Goal: Obtain resource: Download file/media

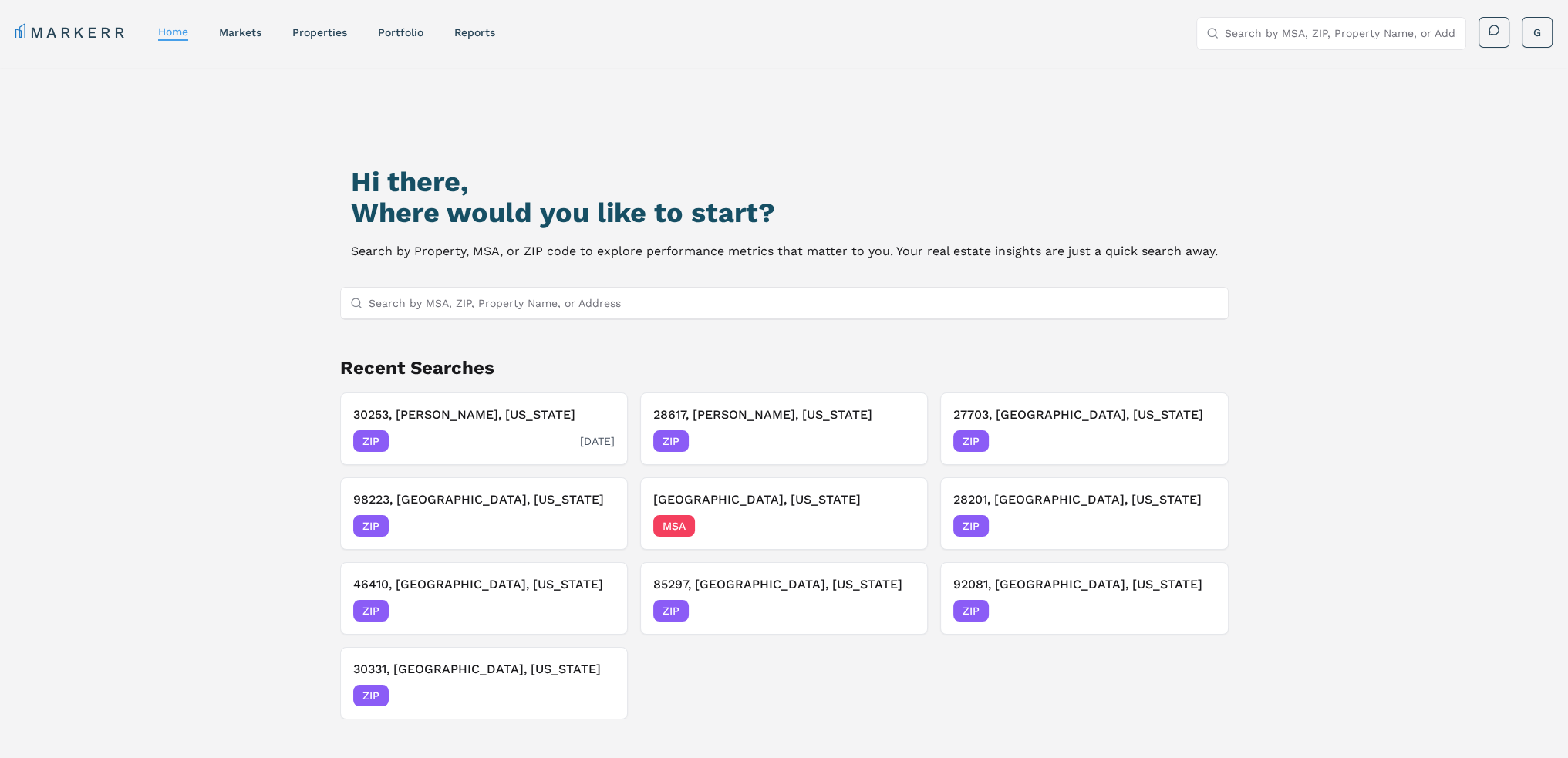
click at [463, 427] on div "30253, [PERSON_NAME], [US_STATE] ZIP [DATE]" at bounding box center [484, 428] width 262 height 46
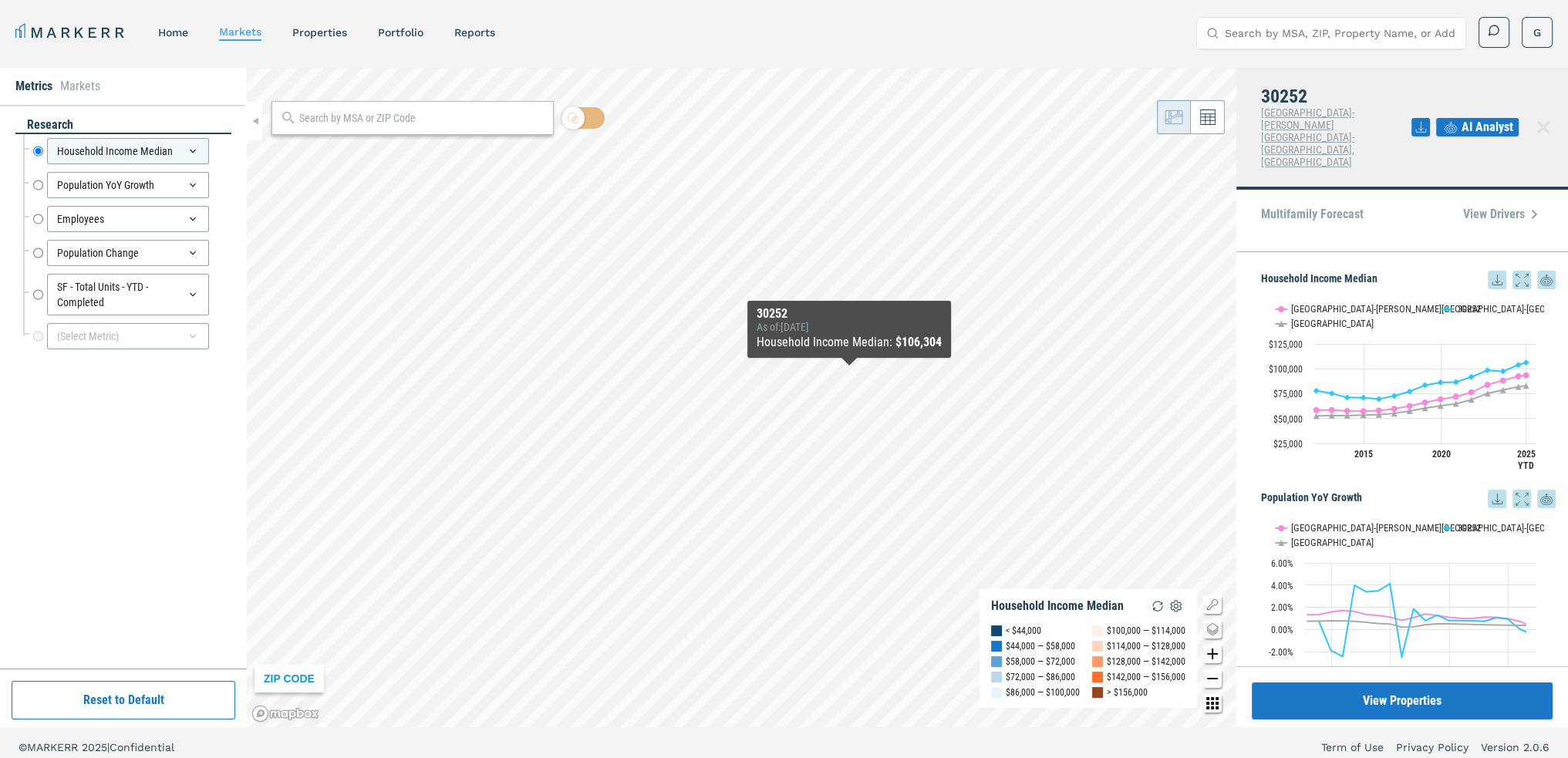
click at [1488, 271] on icon at bounding box center [1498, 280] width 19 height 19
click at [1440, 317] on div "Download as XLS" at bounding box center [1433, 330] width 123 height 34
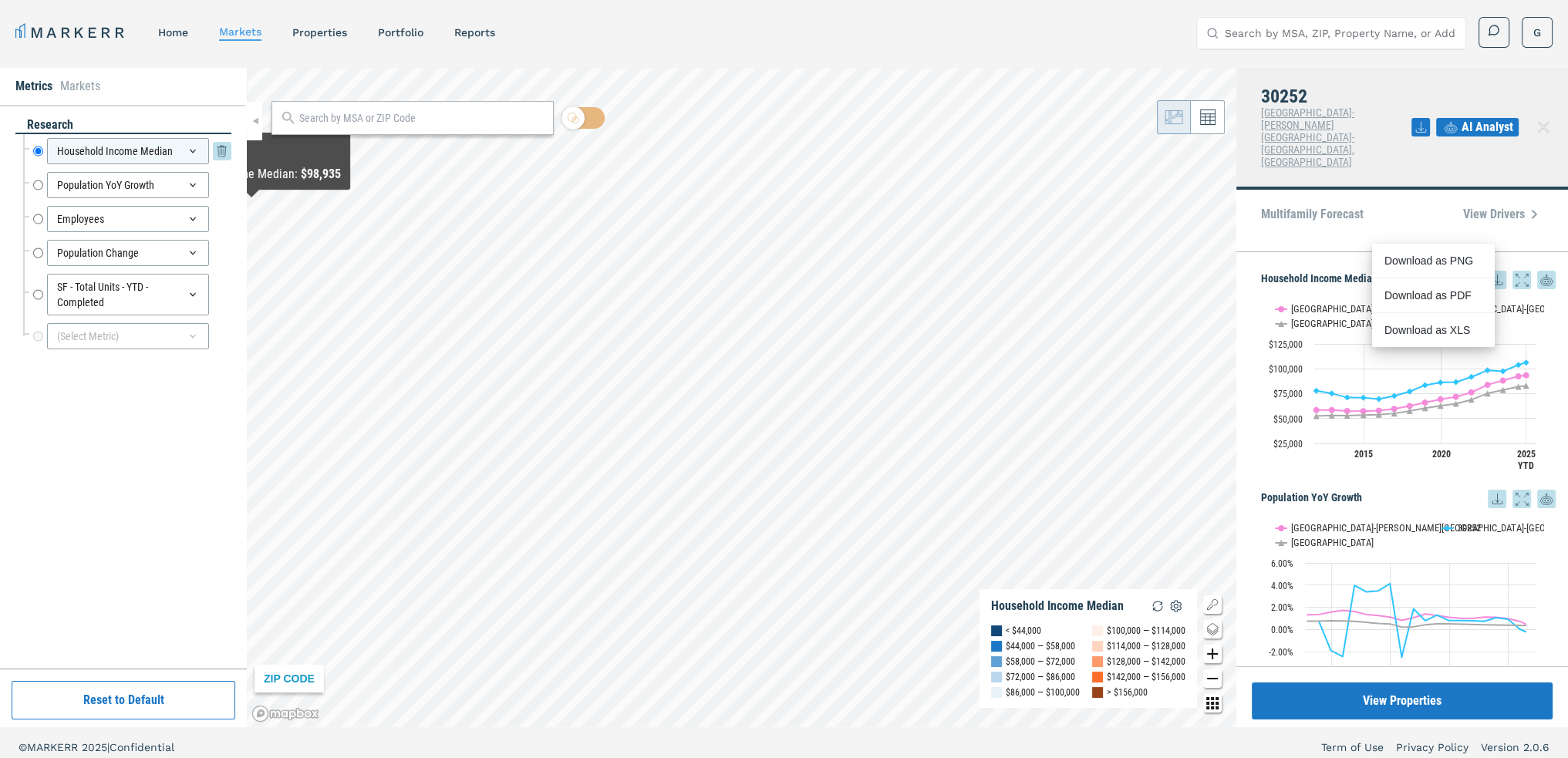
click at [185, 141] on div "Household Income Median" at bounding box center [128, 150] width 162 height 26
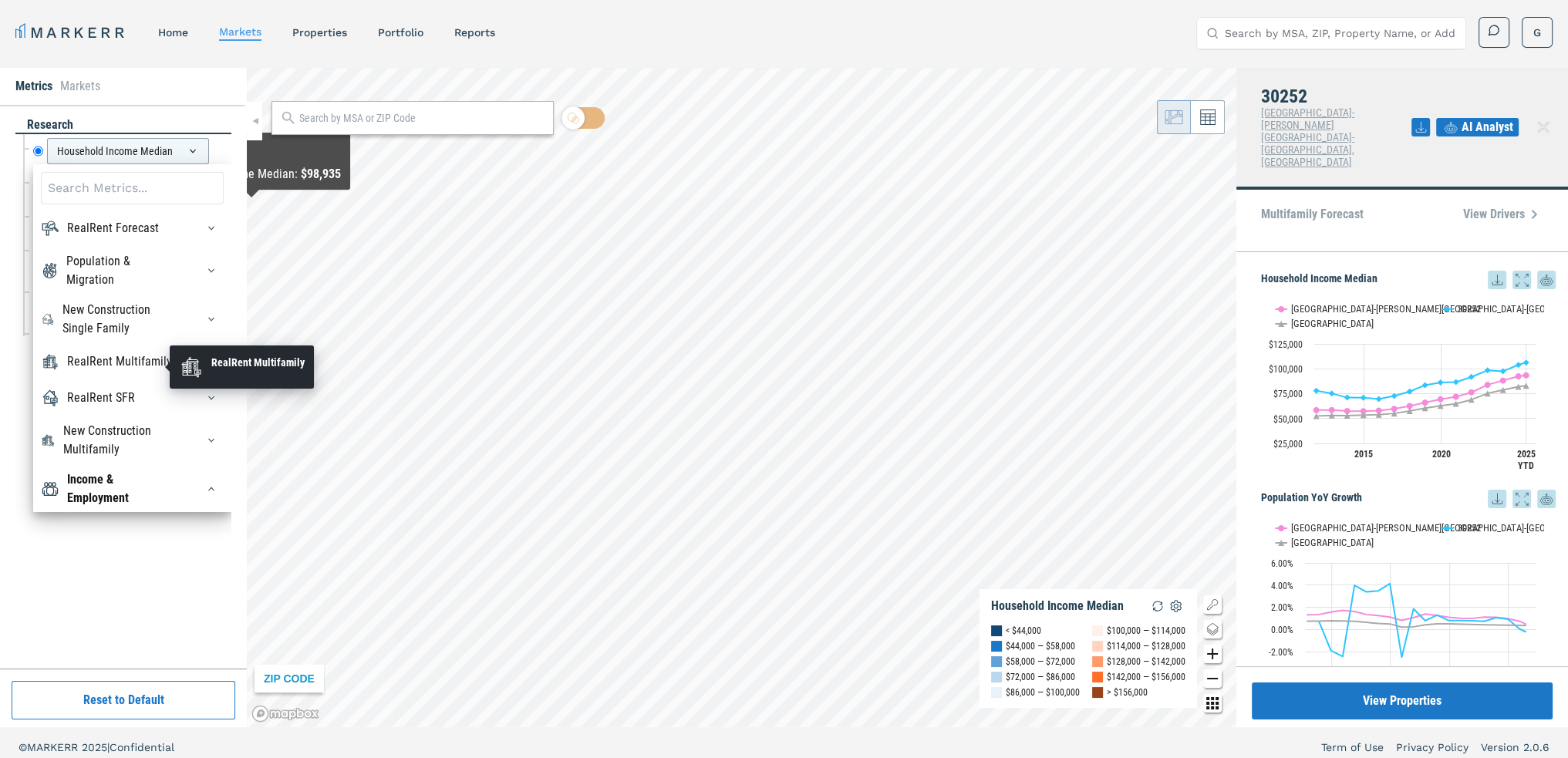
click at [137, 355] on div "RealRent Multifamily" at bounding box center [120, 362] width 105 height 19
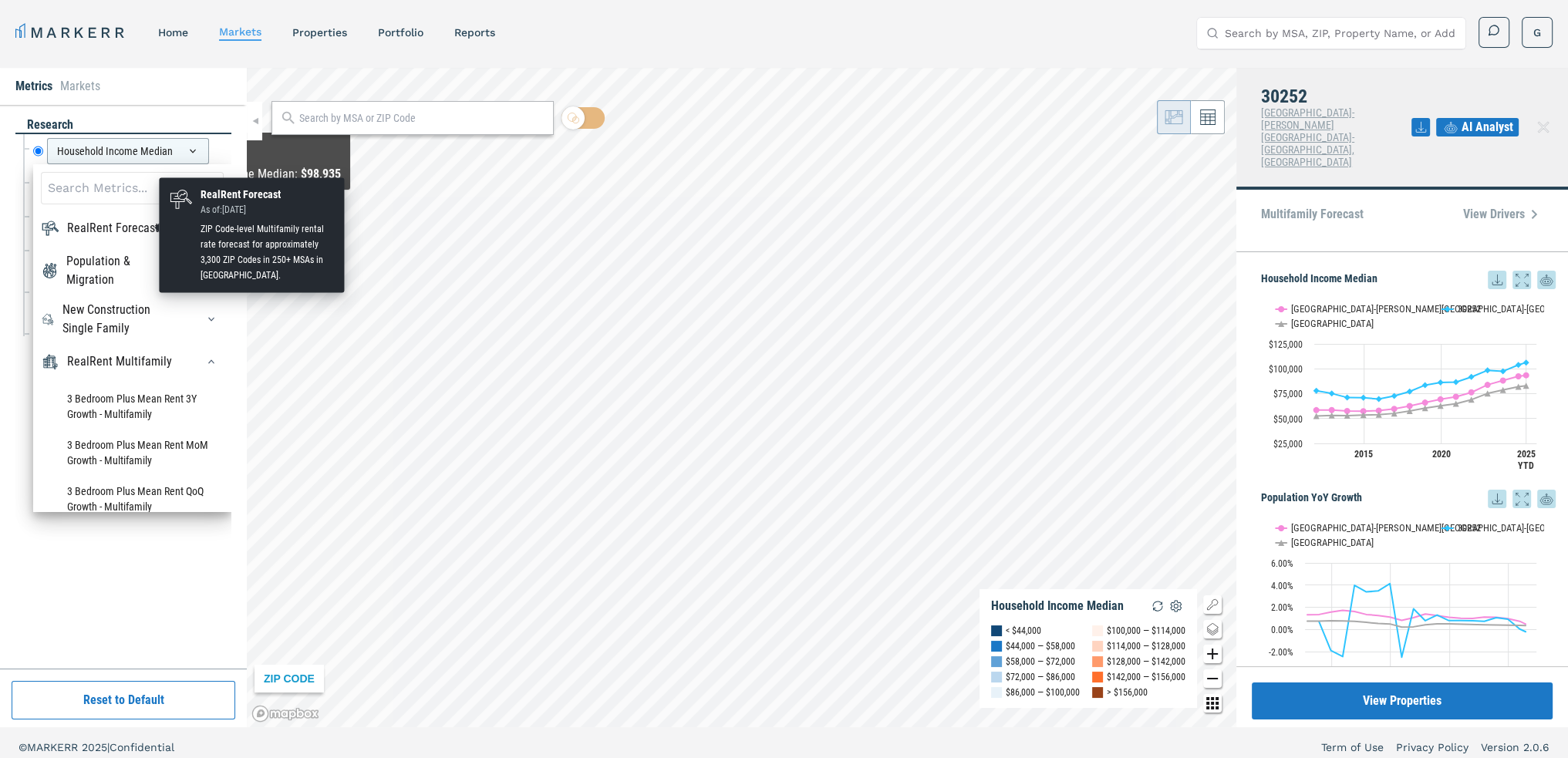
click at [117, 229] on div "RealRent Forecast" at bounding box center [113, 229] width 92 height 19
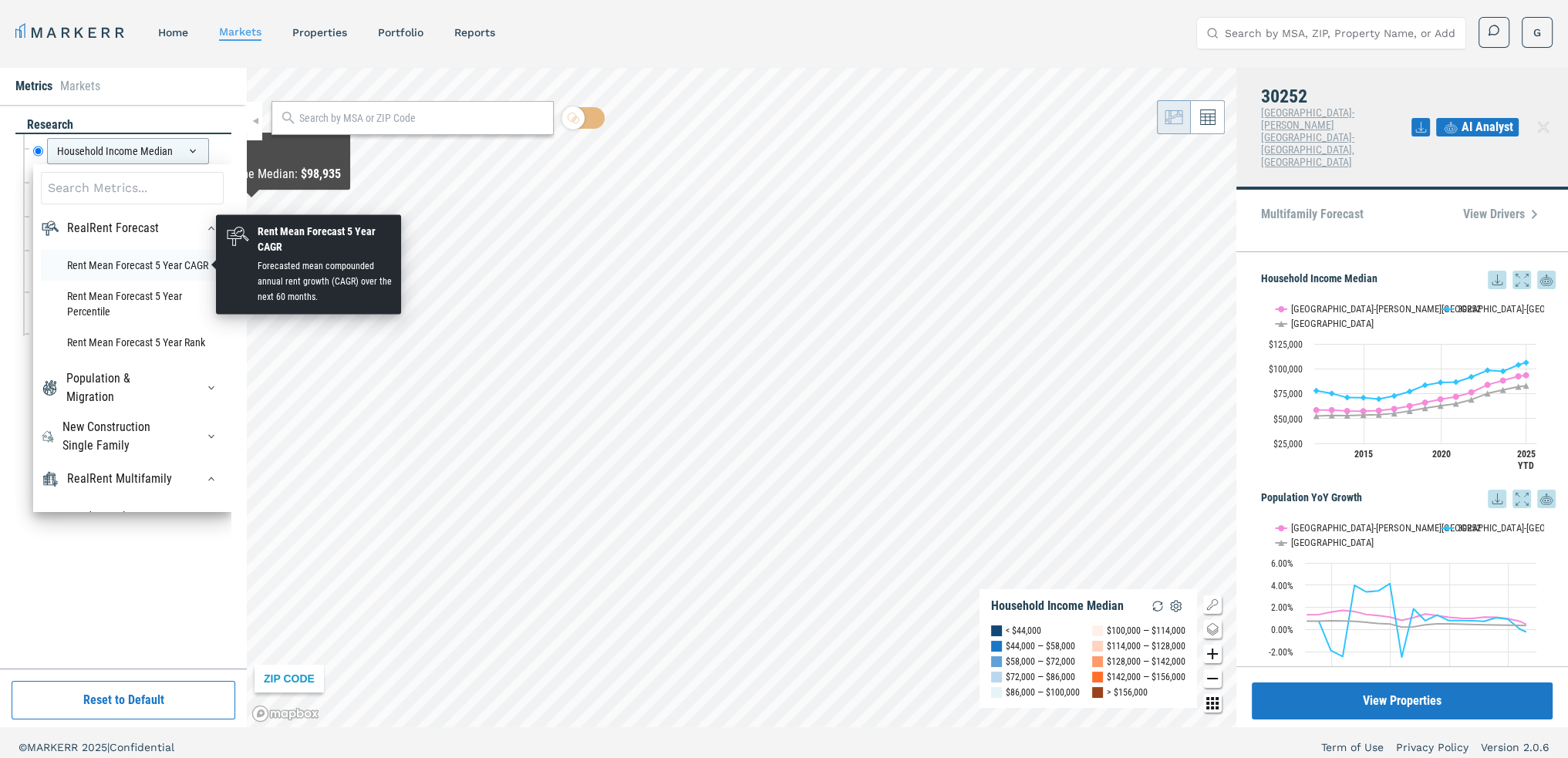
click at [133, 274] on li "Rent Mean Forecast 5 Year CAGR" at bounding box center [132, 265] width 182 height 31
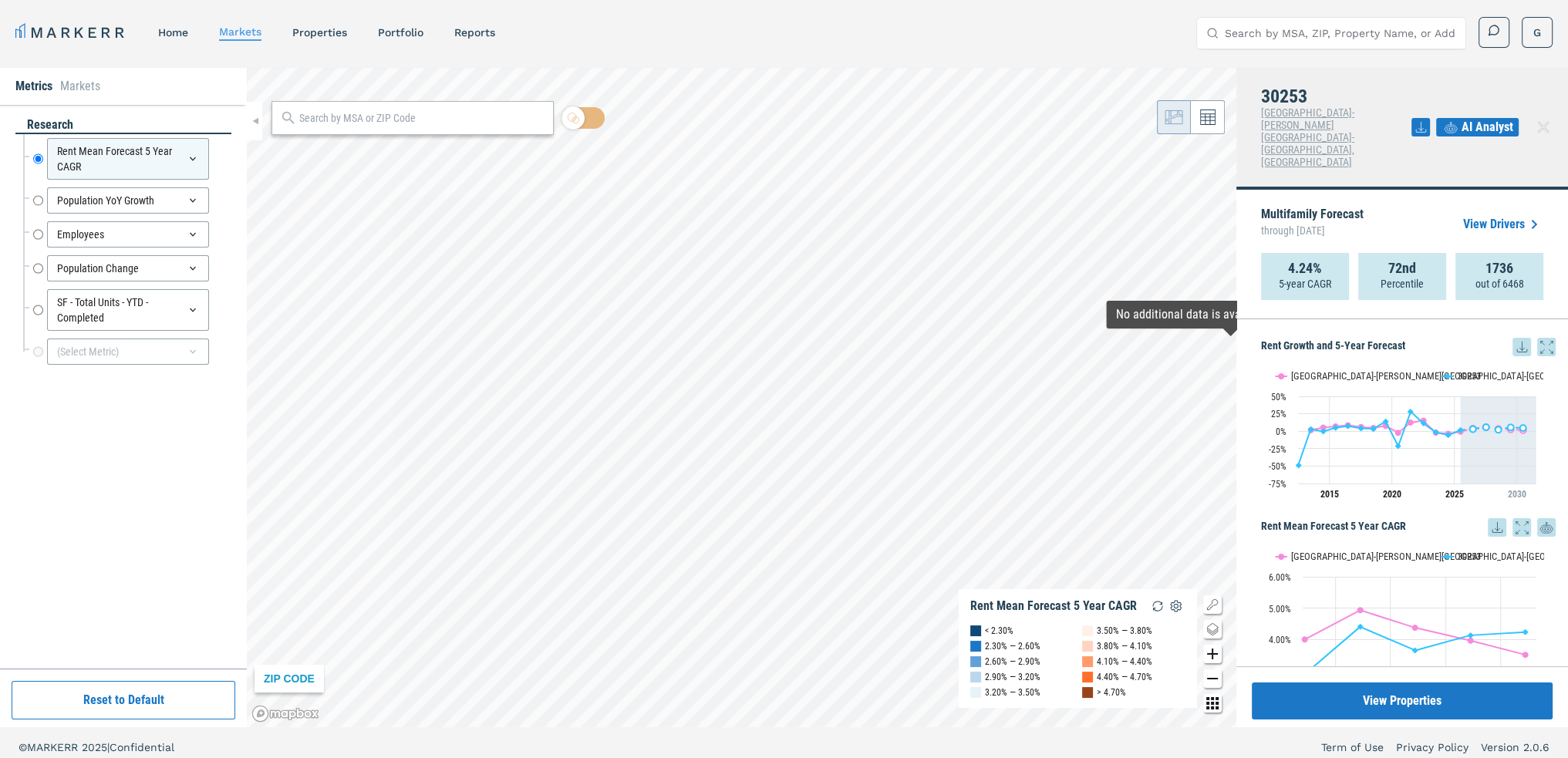
click at [1512, 337] on icon at bounding box center [1522, 347] width 19 height 19
click at [1335, 460] on rect "Interactive chart" at bounding box center [1402, 433] width 282 height 154
click at [1513, 337] on icon at bounding box center [1522, 347] width 19 height 19
click at [1469, 384] on div "Download as XLS" at bounding box center [1458, 396] width 123 height 34
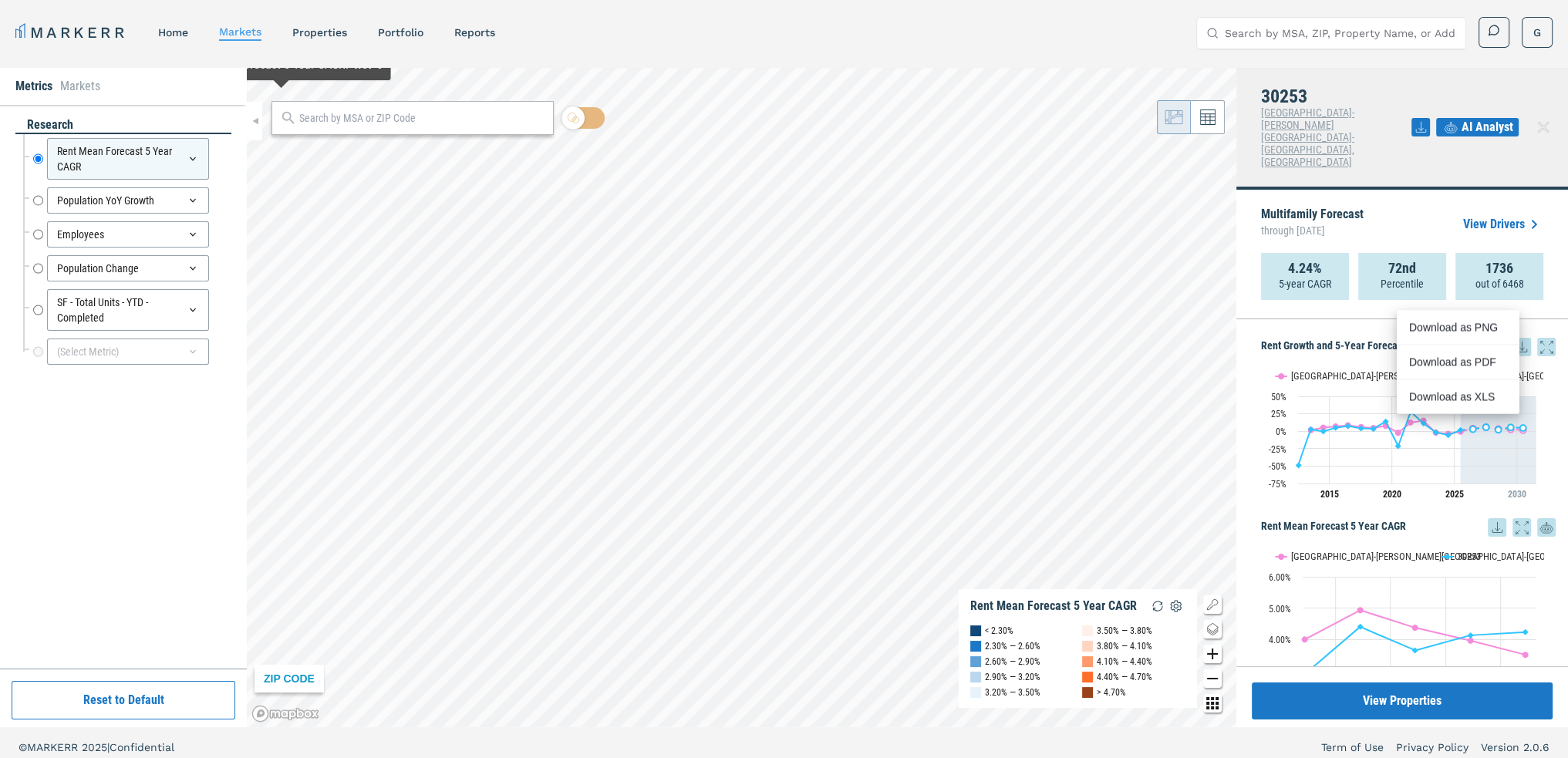
click at [311, 128] on div at bounding box center [413, 117] width 282 height 34
click at [315, 118] on input "text" at bounding box center [422, 118] width 246 height 16
paste input "92101"
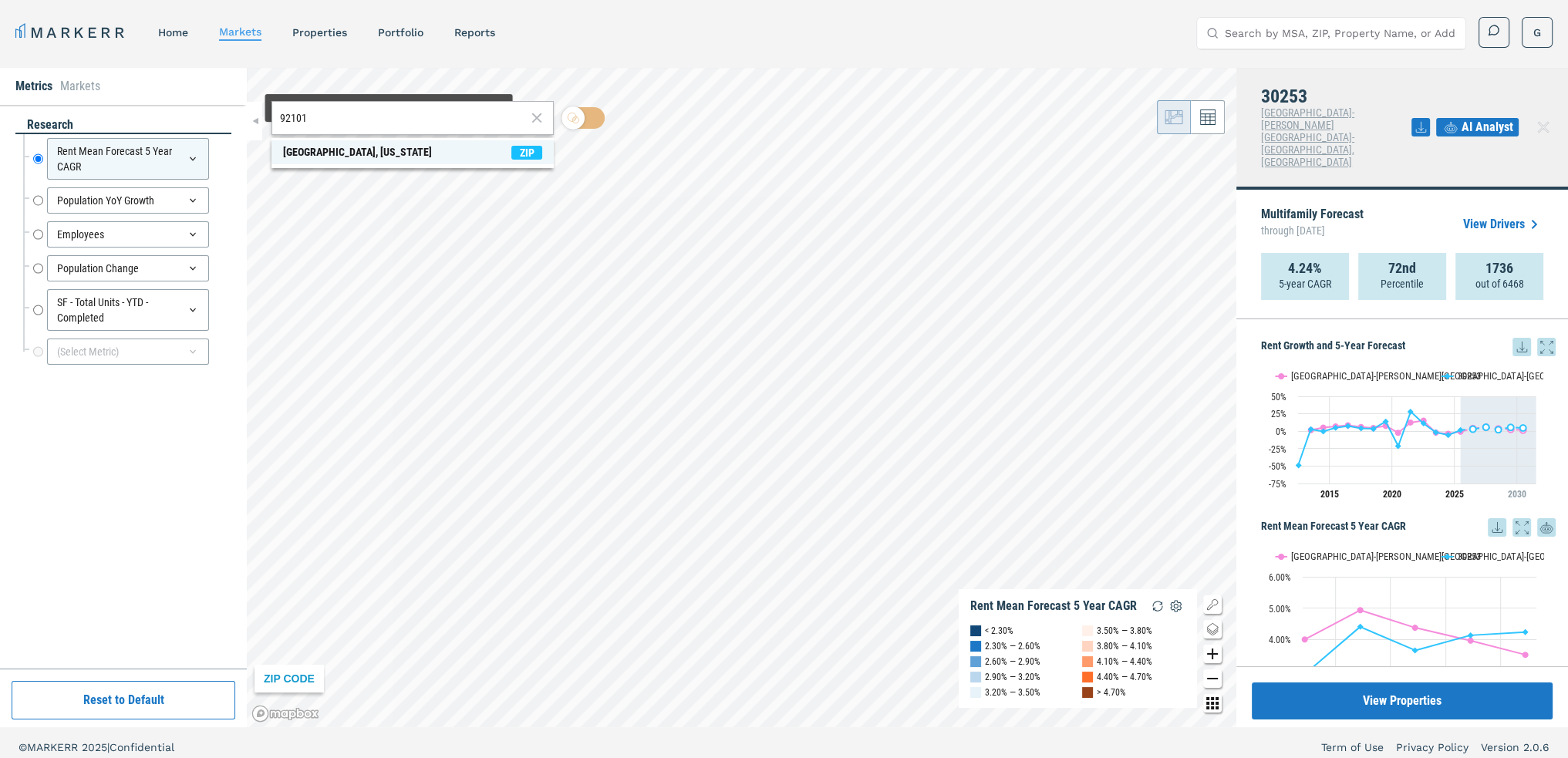
type input "92101"
click at [370, 158] on div "[GEOGRAPHIC_DATA], [US_STATE]" at bounding box center [357, 152] width 149 height 16
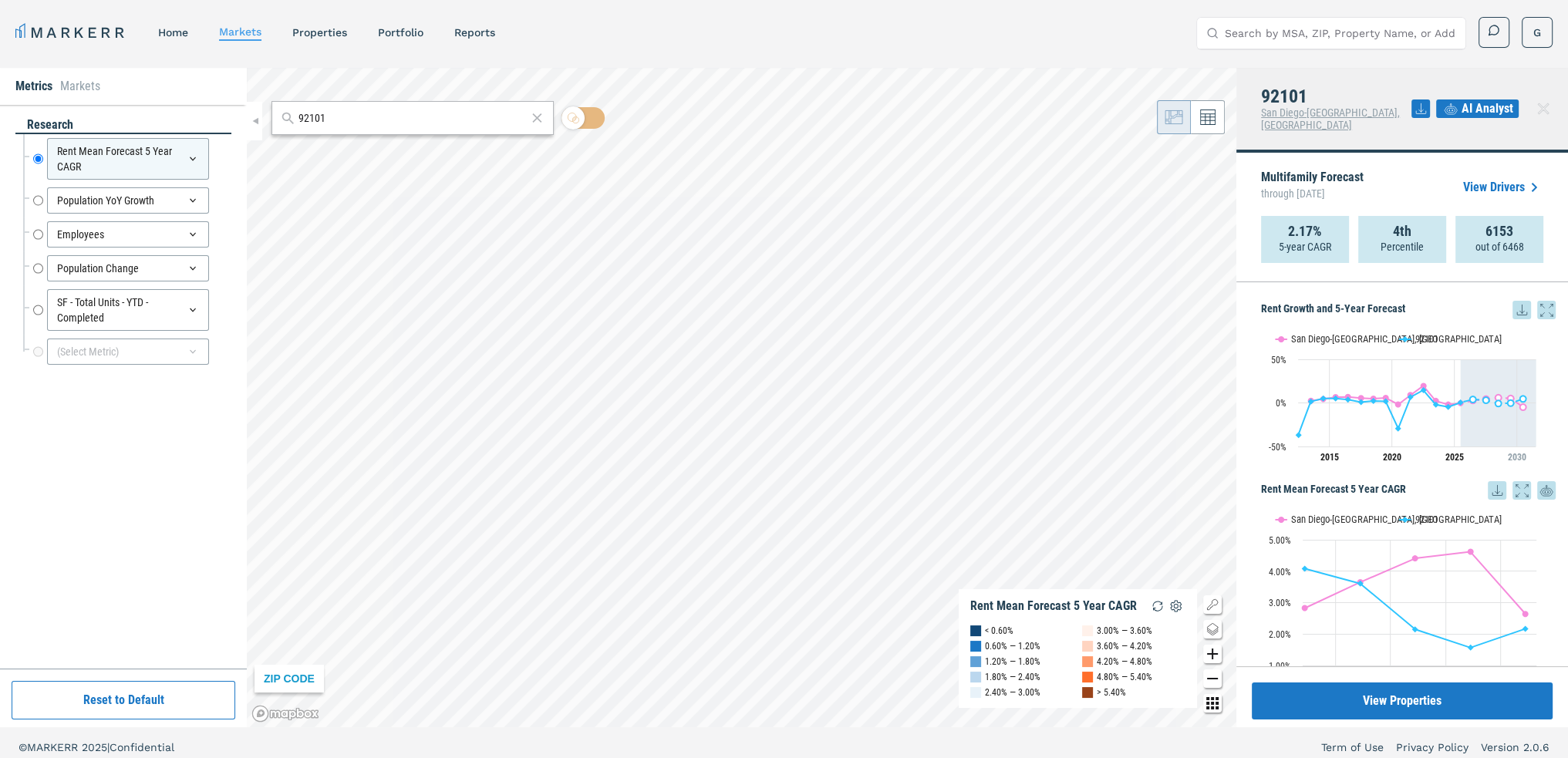
click at [1512, 301] on icon at bounding box center [1522, 310] width 19 height 19
click at [1469, 392] on div "Download as XLS" at bounding box center [1453, 396] width 89 height 16
